Goal: Task Accomplishment & Management: Use online tool/utility

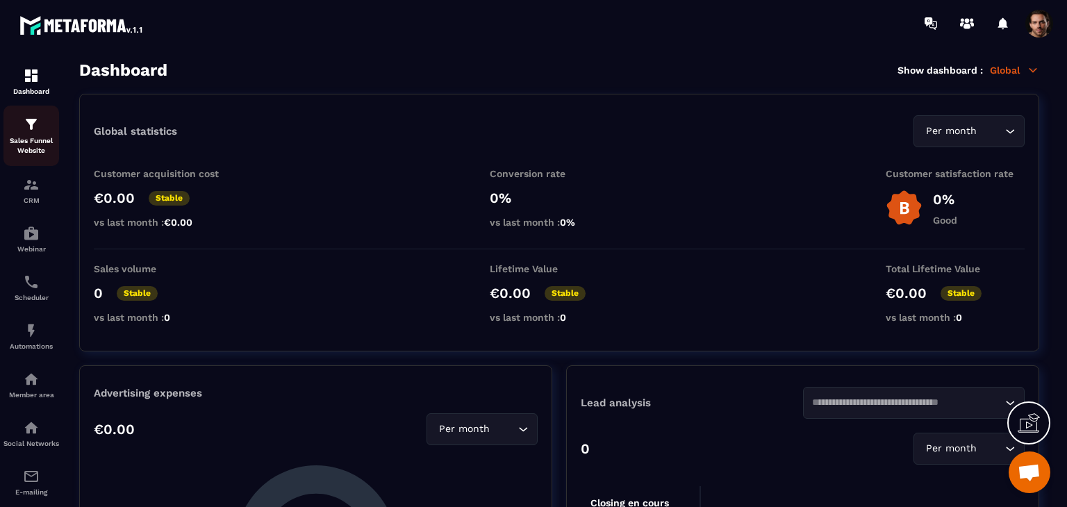
click at [28, 139] on p "Sales Funnel Website" at bounding box center [31, 145] width 56 height 19
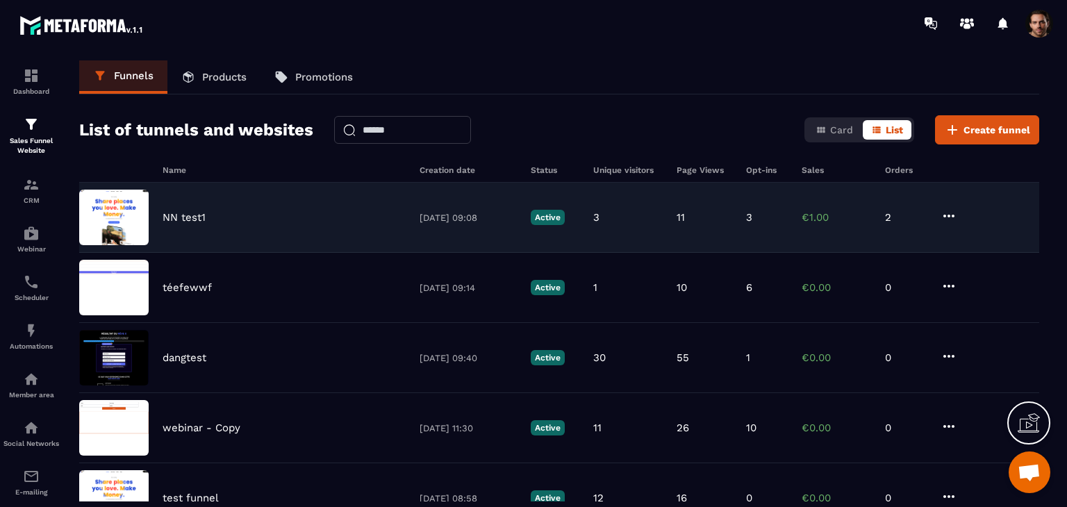
click at [652, 213] on div "3" at bounding box center [627, 217] width 69 height 13
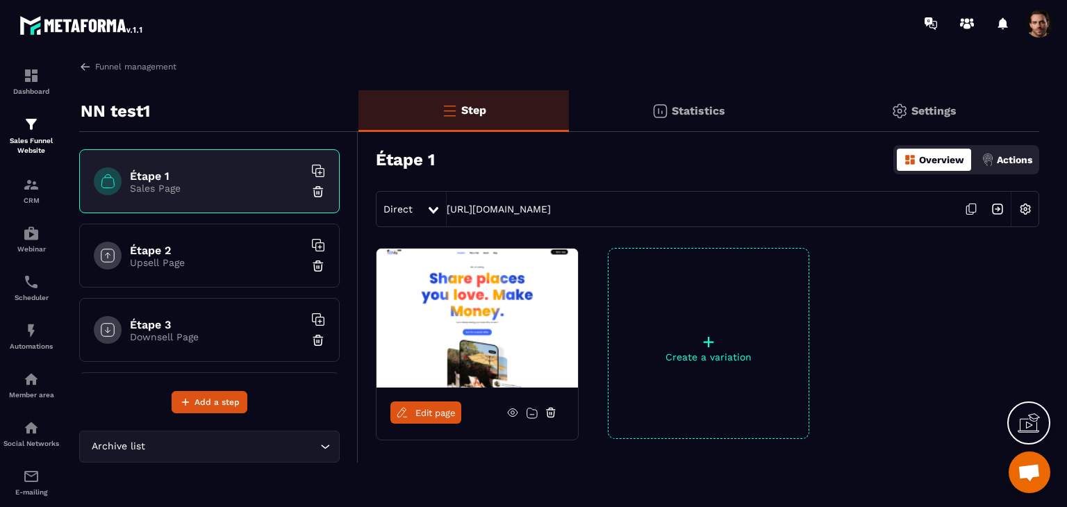
click at [425, 420] on link "Edit page" at bounding box center [425, 413] width 71 height 22
